Goal: Find contact information: Find contact information

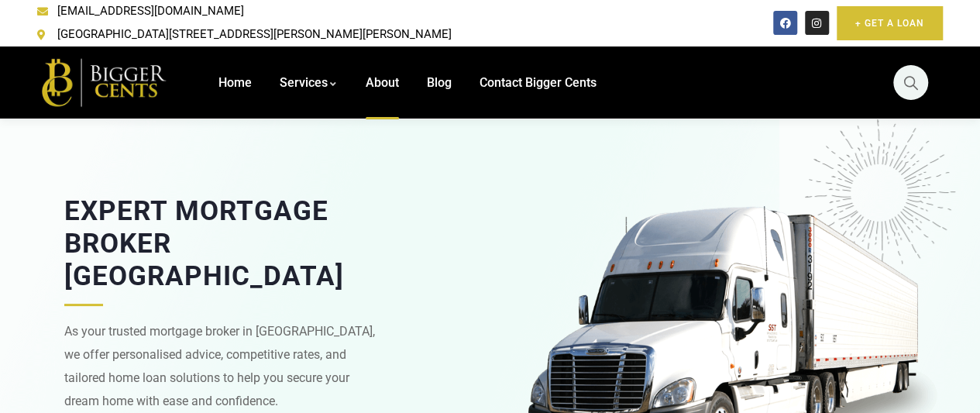
click at [378, 75] on span "About" at bounding box center [382, 82] width 33 height 15
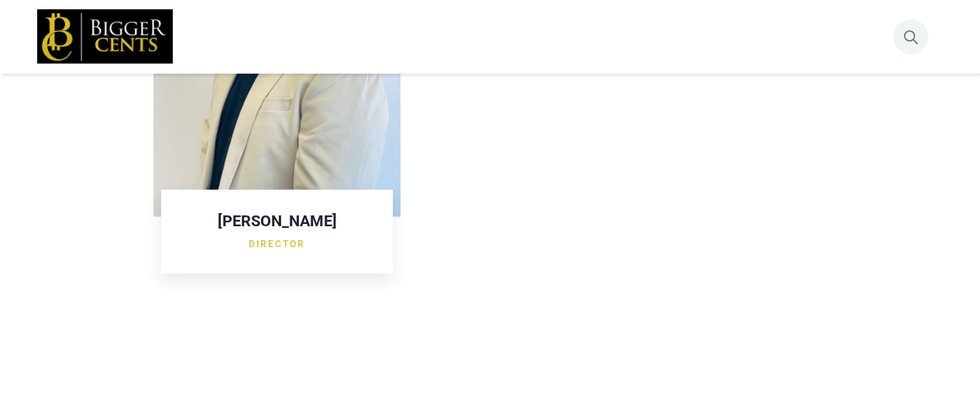
scroll to position [1941, 0]
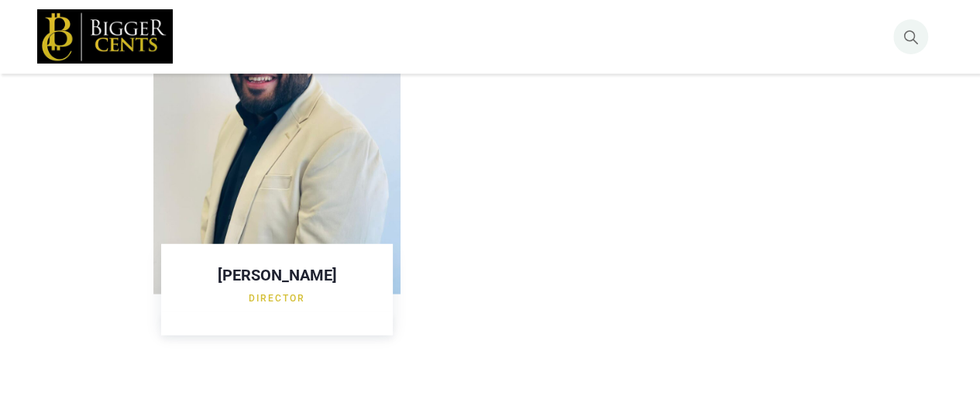
click at [332, 191] on img at bounding box center [277, 129] width 248 height 331
click at [277, 267] on h3 "Gagan Sahni" at bounding box center [277, 274] width 201 height 15
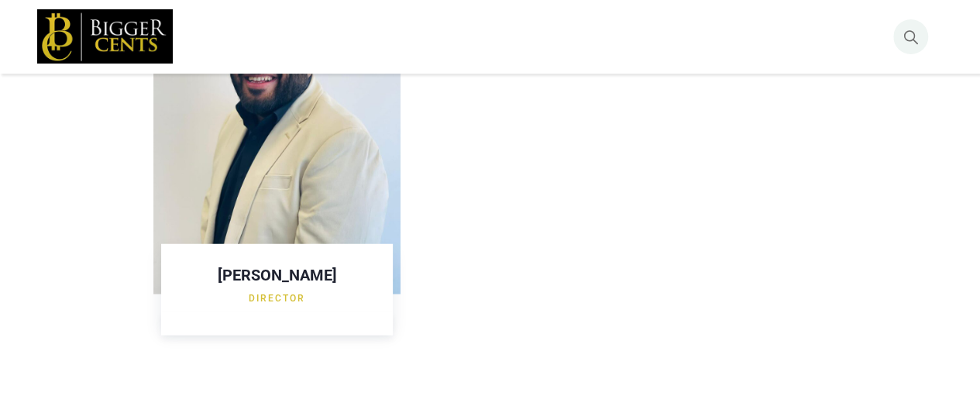
drag, startPoint x: 277, startPoint y: 255, endPoint x: 389, endPoint y: 277, distance: 114.4
click at [395, 275] on img at bounding box center [277, 129] width 248 height 331
copy div "Gagan Sahni"
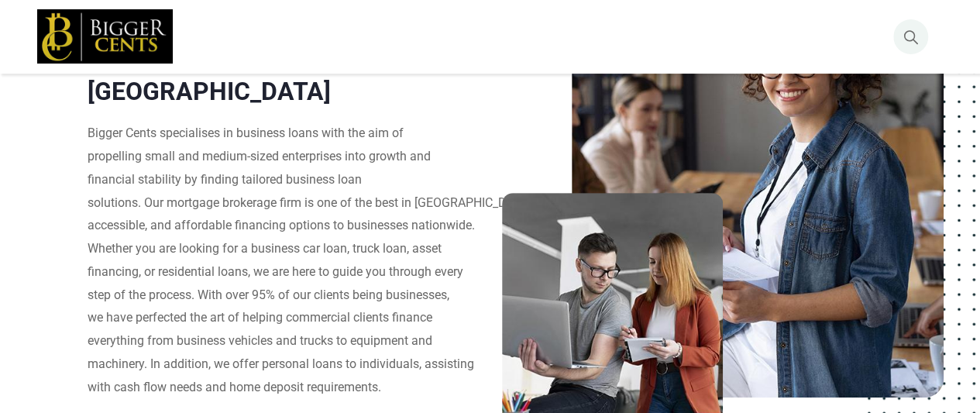
scroll to position [0, 0]
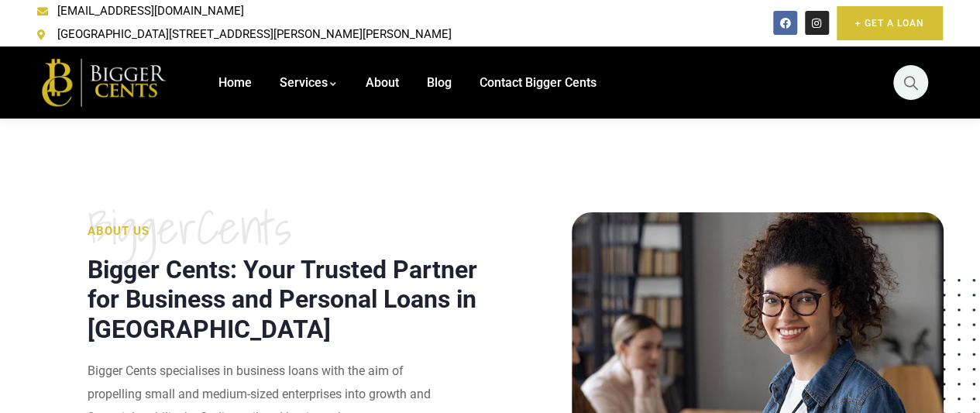
click at [778, 21] on link "Facebook" at bounding box center [785, 23] width 24 height 24
